Goal: Information Seeking & Learning: Find specific fact

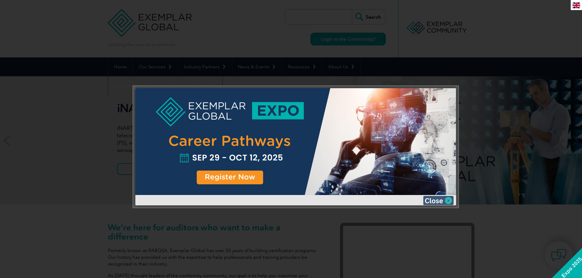
click at [443, 201] on img at bounding box center [438, 200] width 31 height 9
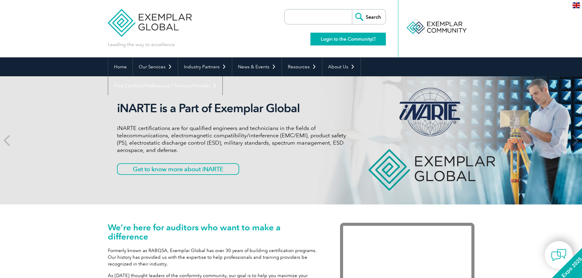
click at [360, 36] on link "Login to the Community" at bounding box center [347, 39] width 75 height 13
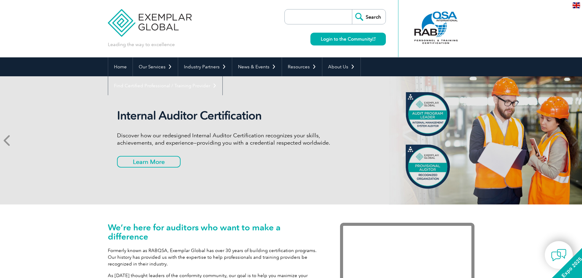
click at [8, 141] on icon at bounding box center [8, 141] width 8 height 0
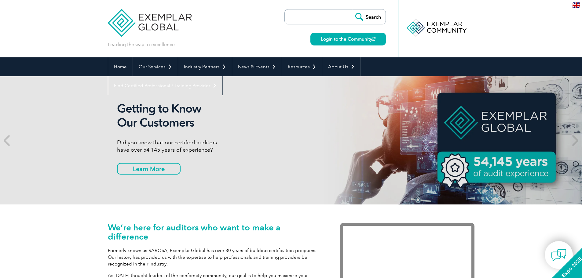
click at [339, 16] on input "search" at bounding box center [320, 16] width 64 height 15
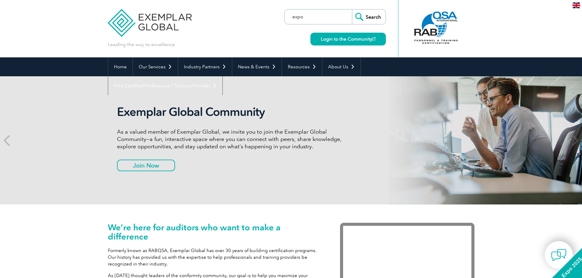
type input "expo"
click at [352, 9] on input "Search" at bounding box center [369, 16] width 34 height 15
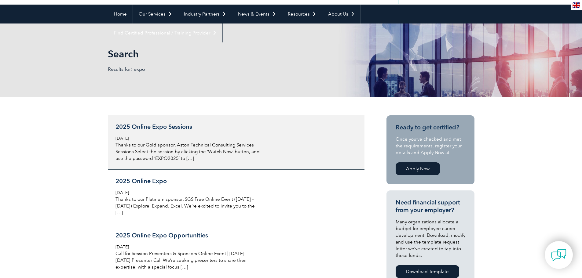
scroll to position [61, 0]
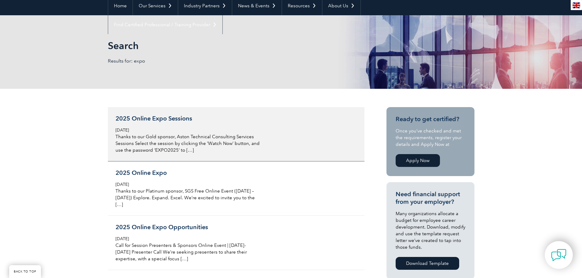
click at [181, 119] on h3 "2025 Online Expo Sessions" at bounding box center [187, 119] width 145 height 8
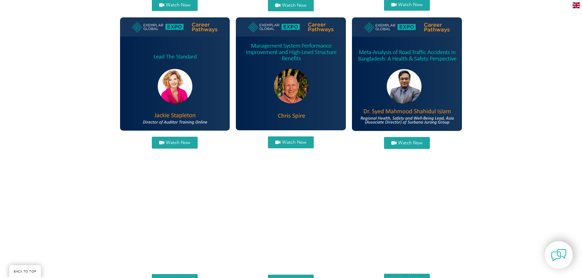
scroll to position [519, 0]
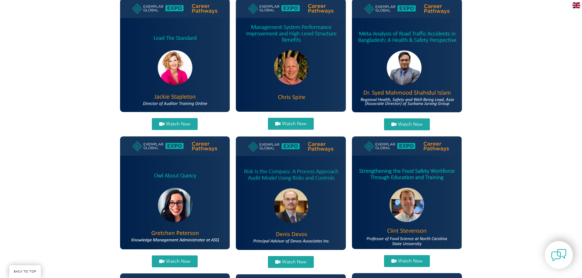
click at [294, 259] on link "Watch Now" at bounding box center [291, 262] width 46 height 12
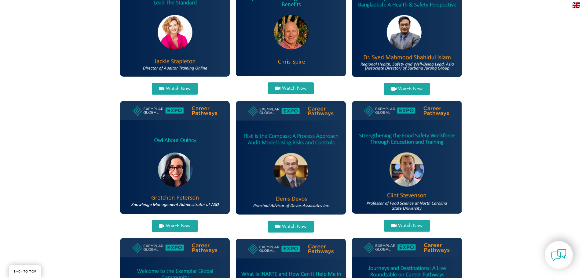
scroll to position [580, 0]
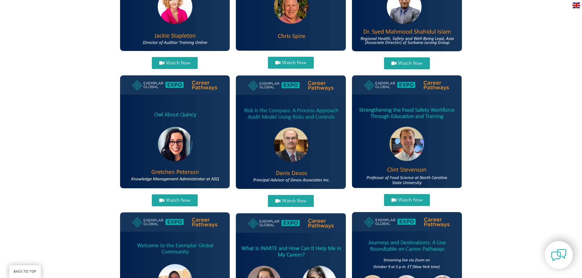
click at [291, 197] on link "Watch Now" at bounding box center [291, 201] width 46 height 12
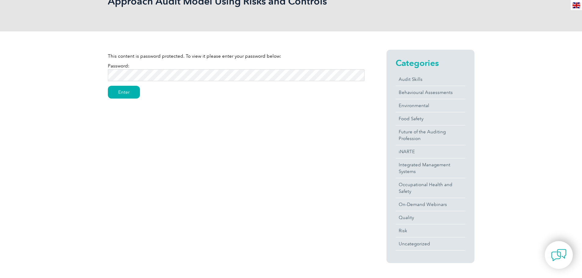
scroll to position [153, 0]
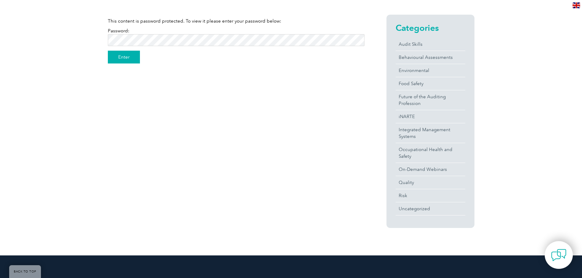
click at [123, 60] on input "Enter" at bounding box center [124, 57] width 32 height 13
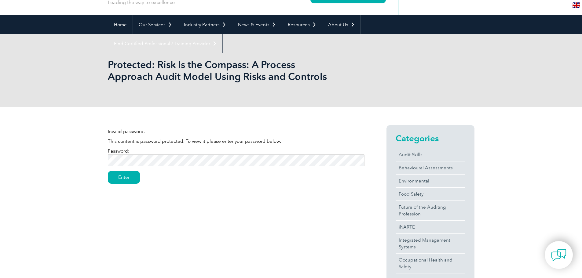
scroll to position [34, 0]
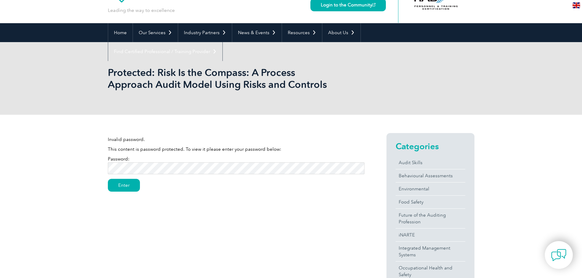
click at [108, 179] on input "Enter" at bounding box center [124, 185] width 32 height 13
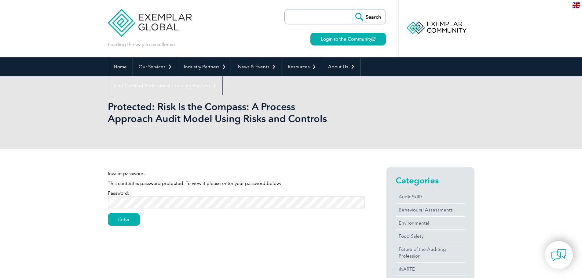
click at [294, 16] on input "search" at bounding box center [320, 16] width 64 height 15
type input "passeword for expo\"
click at [352, 9] on input "Search" at bounding box center [369, 16] width 34 height 15
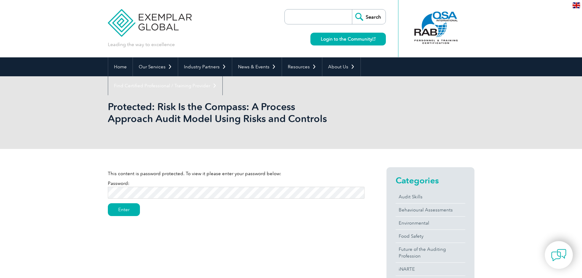
click at [108, 203] on input "Enter" at bounding box center [124, 209] width 32 height 13
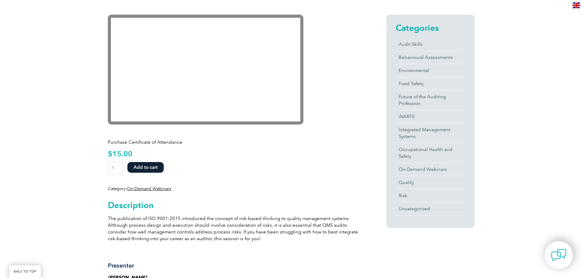
scroll to position [122, 0]
